Goal: Transaction & Acquisition: Purchase product/service

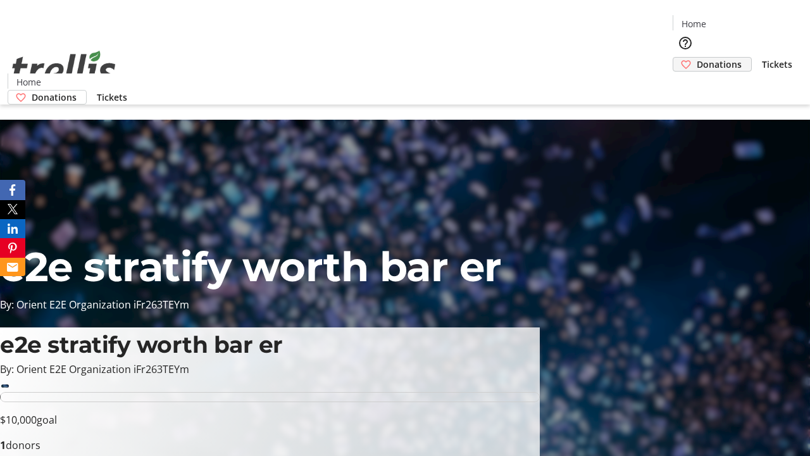
click at [697, 58] on span "Donations" at bounding box center [719, 64] width 45 height 13
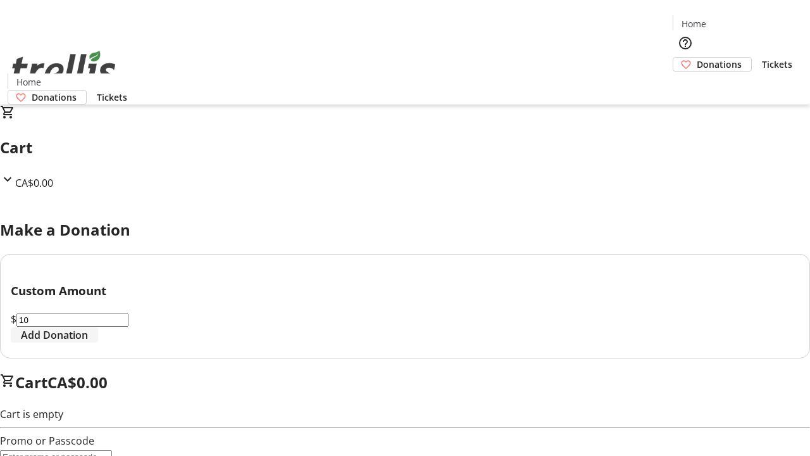
click at [88, 342] on span "Add Donation" at bounding box center [54, 334] width 67 height 15
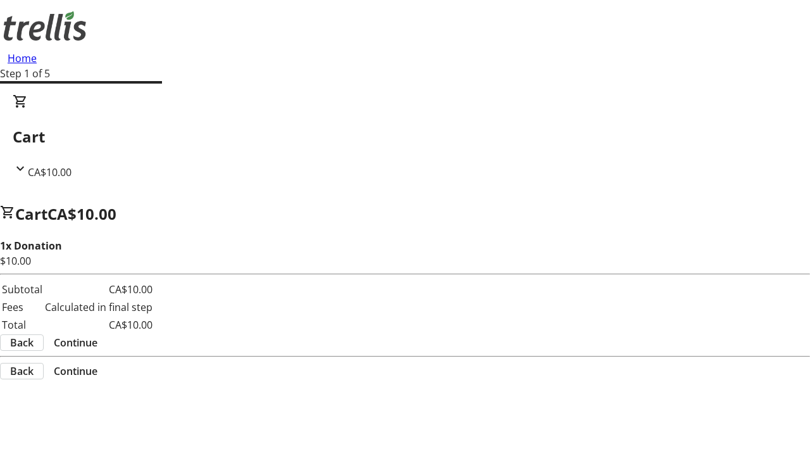
select select "CA"
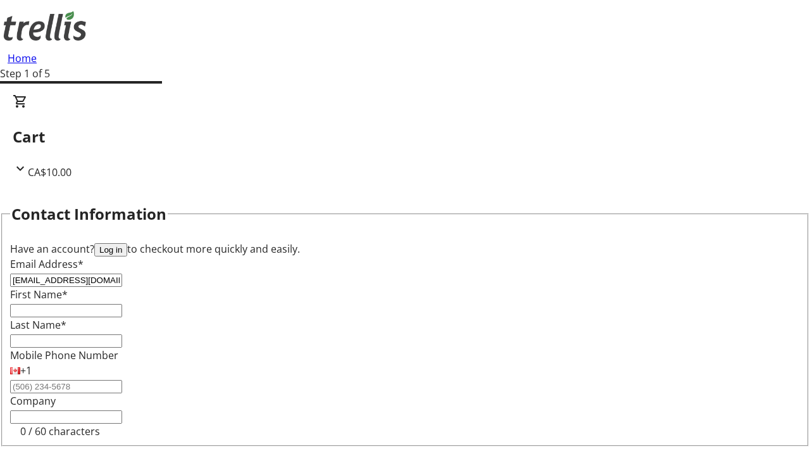
type input "[EMAIL_ADDRESS][DOMAIN_NAME]"
type input "Jamarcus"
type input "Deckow"
type input "[STREET_ADDRESS][PERSON_NAME]"
type input "Kelowna"
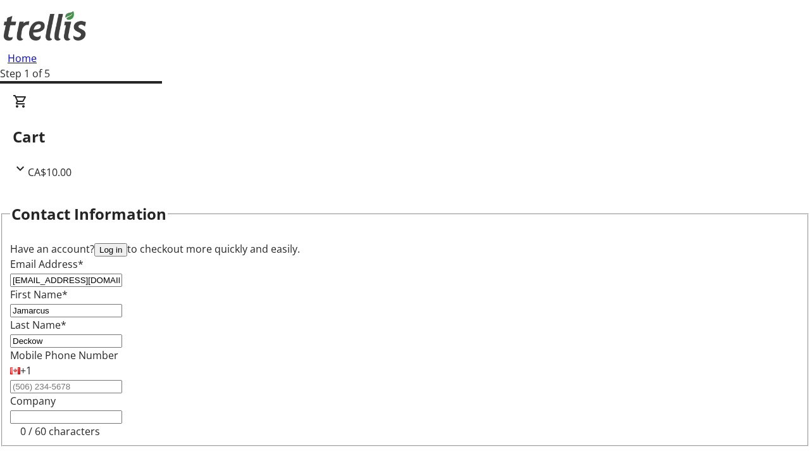
select select "BC"
type input "Kelowna"
type input "V1Y 0C2"
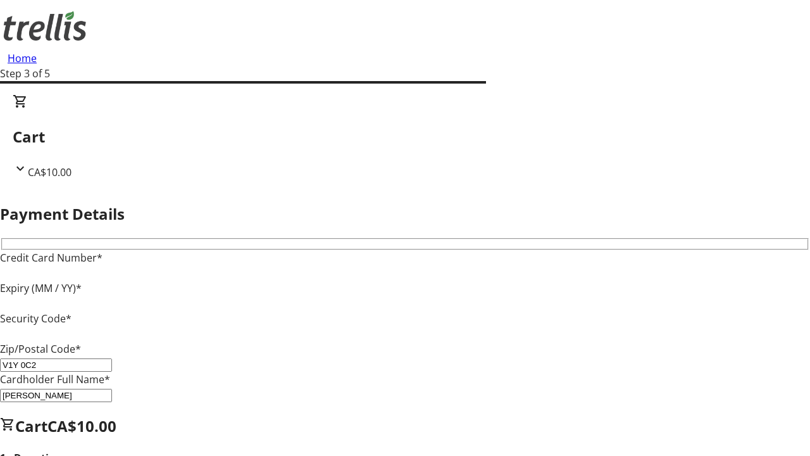
type input "V1Y 0C2"
